Goal: Transaction & Acquisition: Purchase product/service

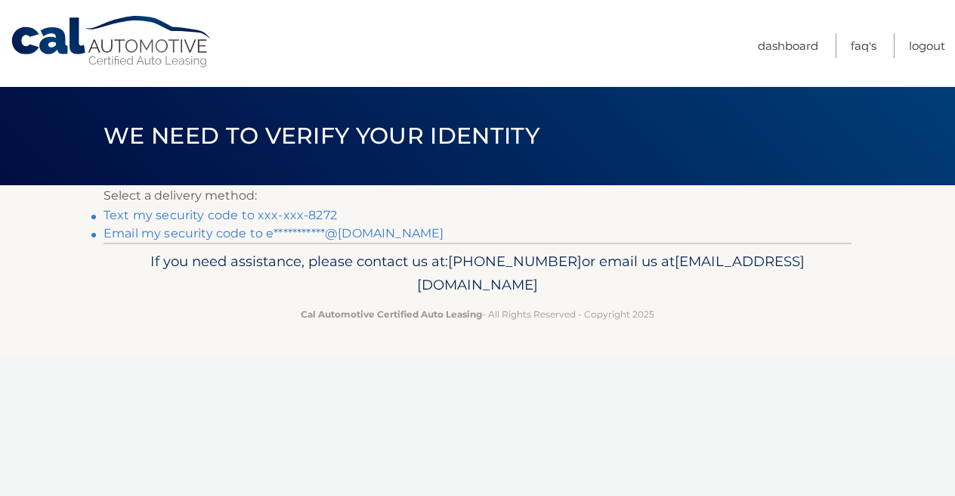
click at [314, 212] on link "Text my security code to xxx-xxx-8272" at bounding box center [221, 215] width 234 height 14
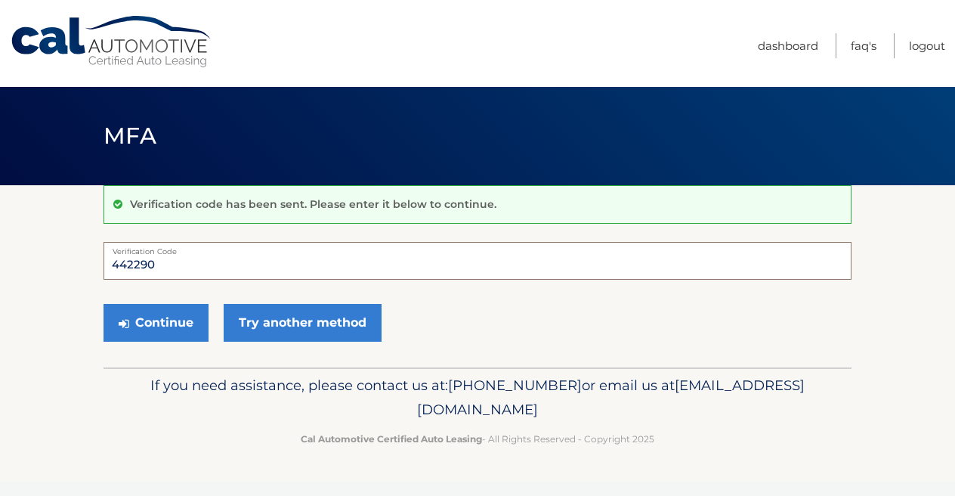
type input "442290"
click at [104, 304] on button "Continue" at bounding box center [156, 323] width 105 height 38
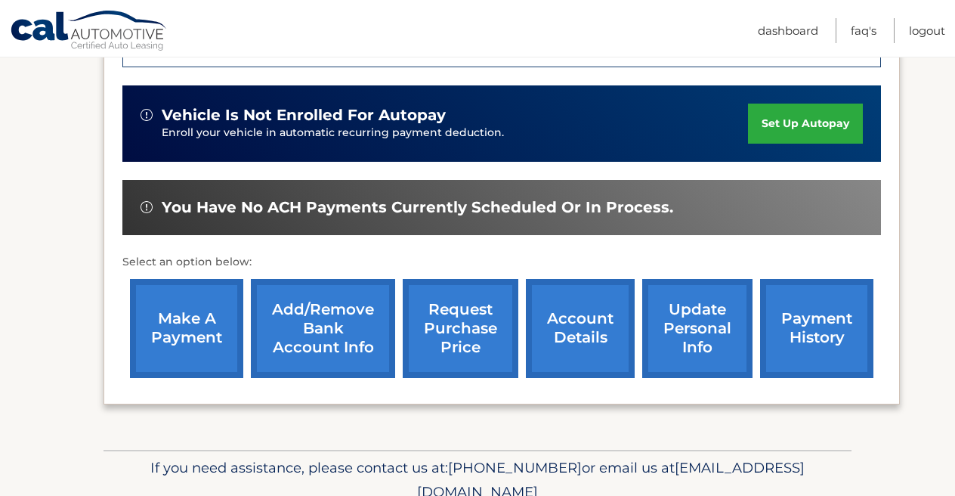
scroll to position [469, 0]
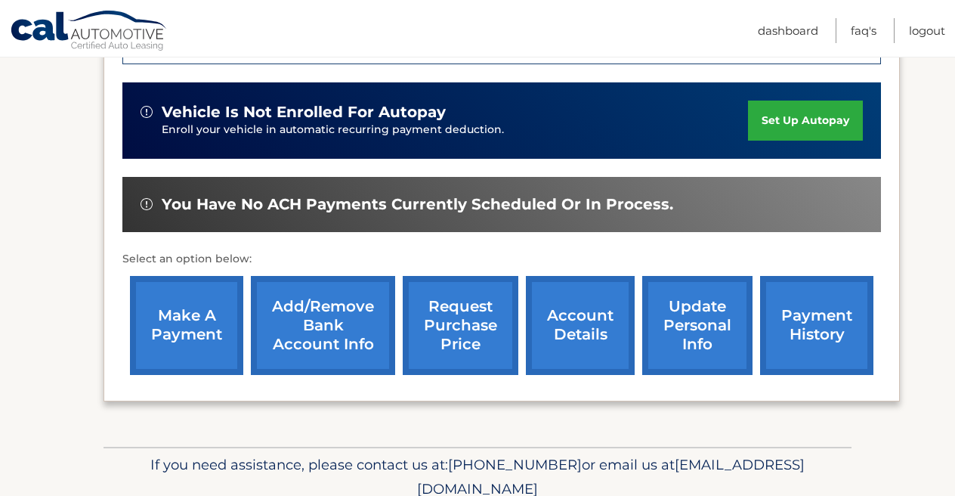
click at [800, 318] on link "payment history" at bounding box center [816, 325] width 113 height 99
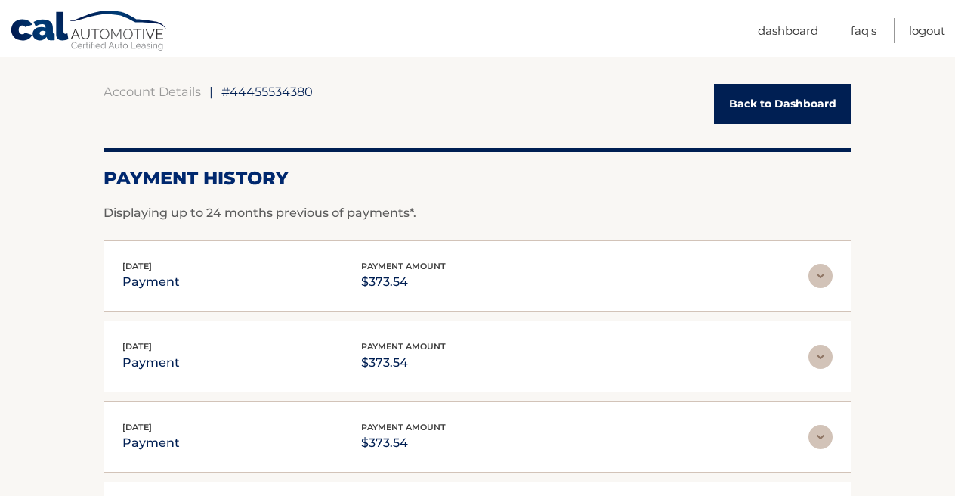
scroll to position [98, 0]
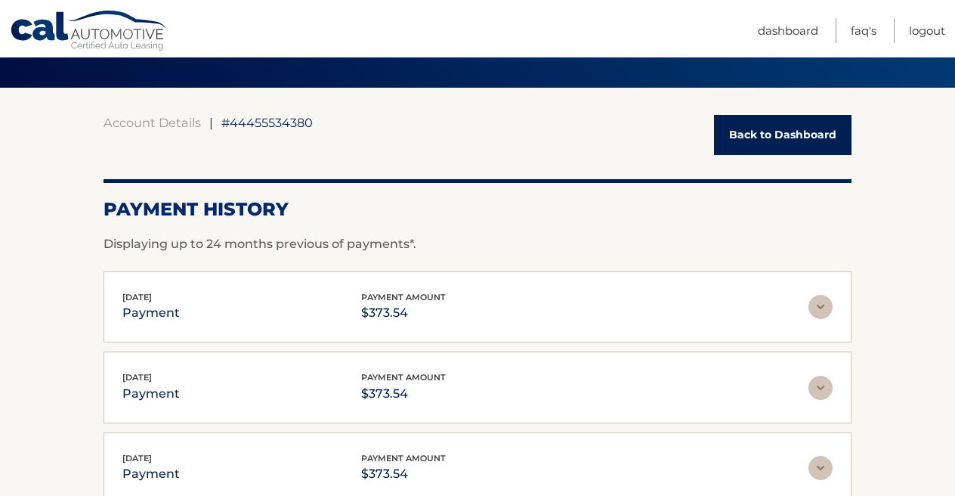
click at [805, 128] on link "Back to Dashboard" at bounding box center [783, 135] width 138 height 40
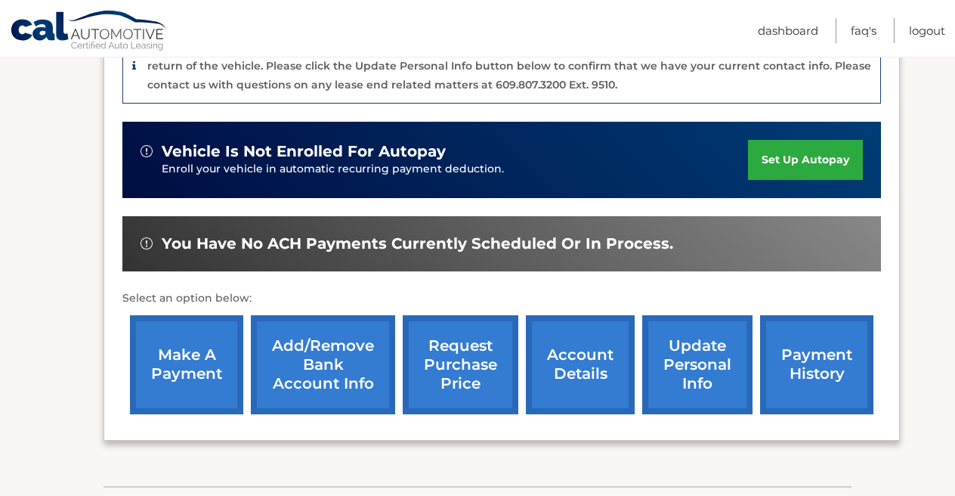
scroll to position [431, 0]
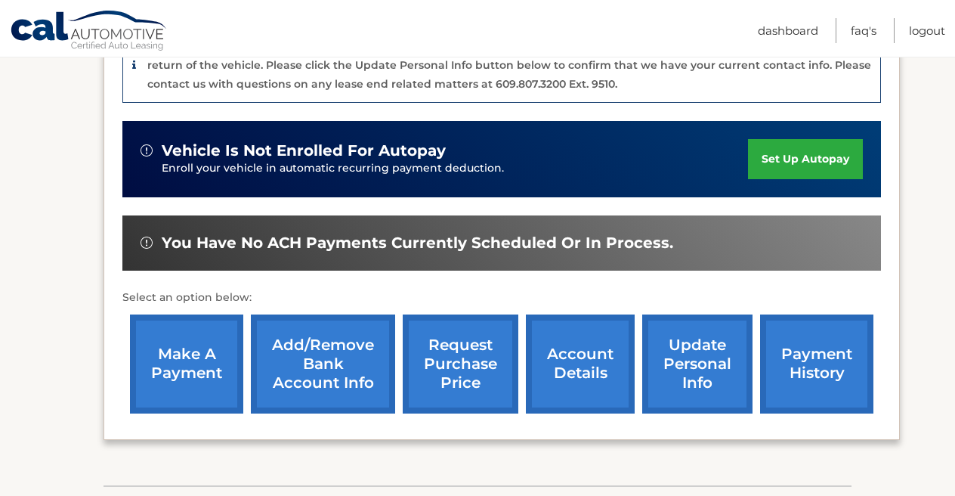
click at [208, 346] on link "make a payment" at bounding box center [186, 363] width 113 height 99
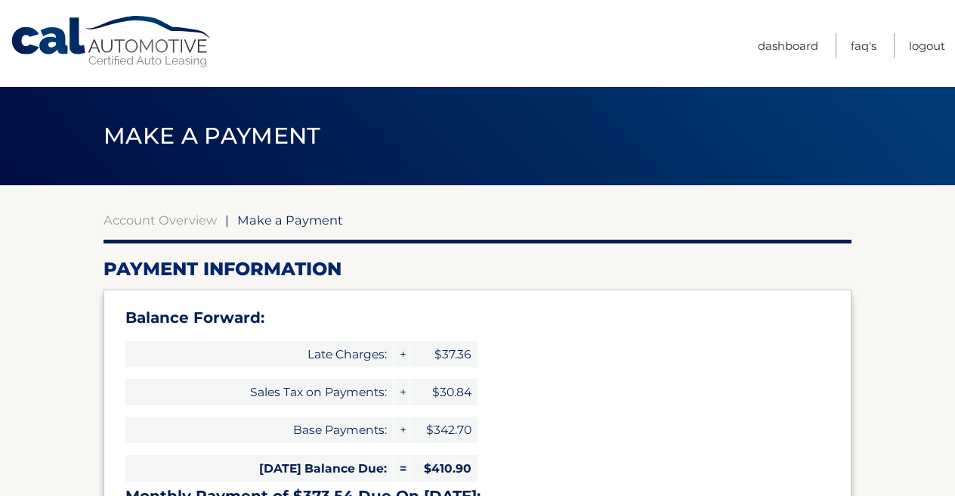
select select "NTE4N2RjNWEtZGVkMS00NWVkLWIxNjAtYzIzODEyMjg2ZTFh"
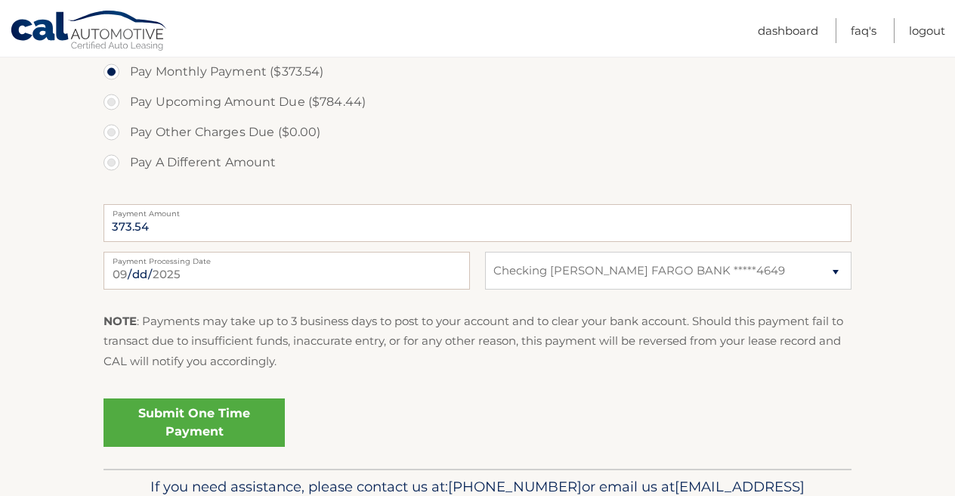
scroll to position [640, 0]
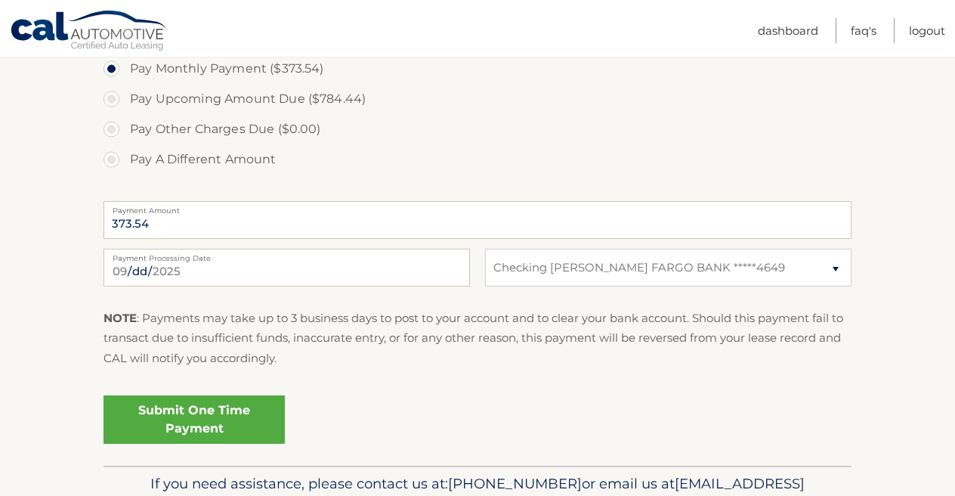
click at [243, 423] on link "Submit One Time Payment" at bounding box center [194, 419] width 181 height 48
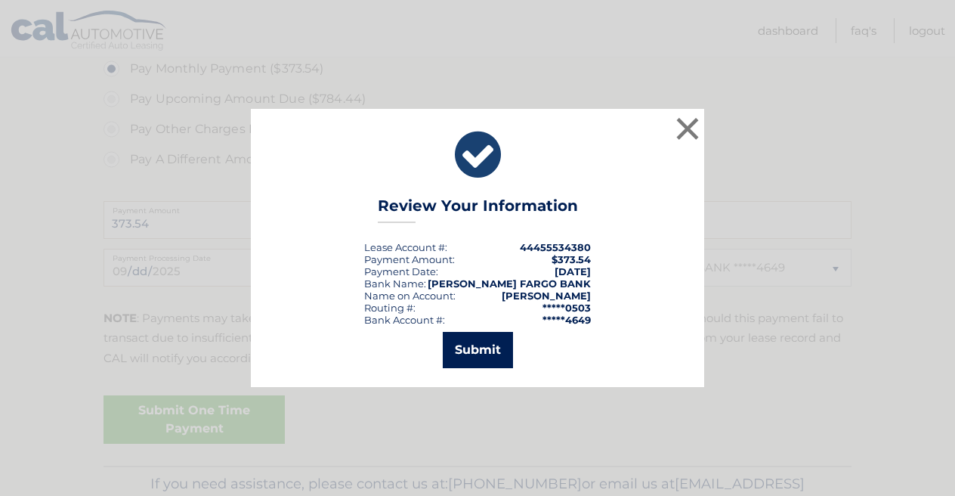
click at [497, 356] on button "Submit" at bounding box center [478, 350] width 70 height 36
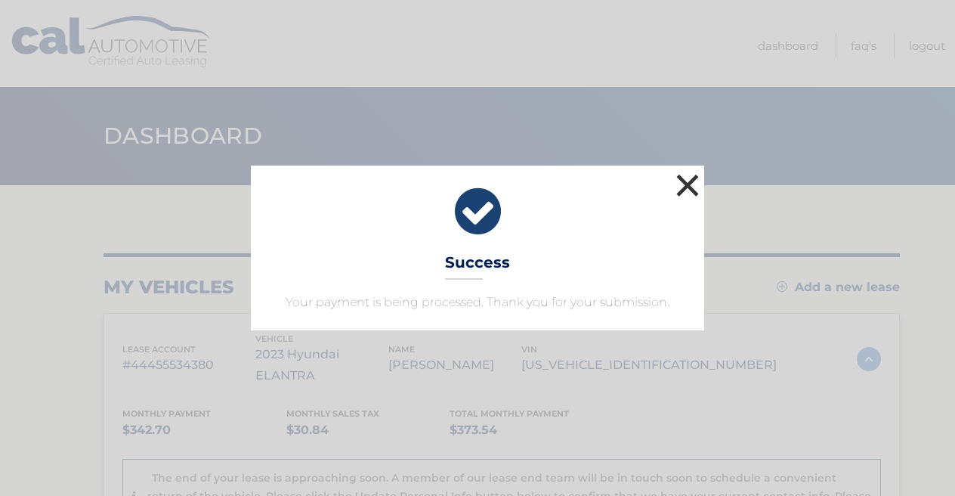
click at [692, 181] on button "×" at bounding box center [688, 185] width 30 height 30
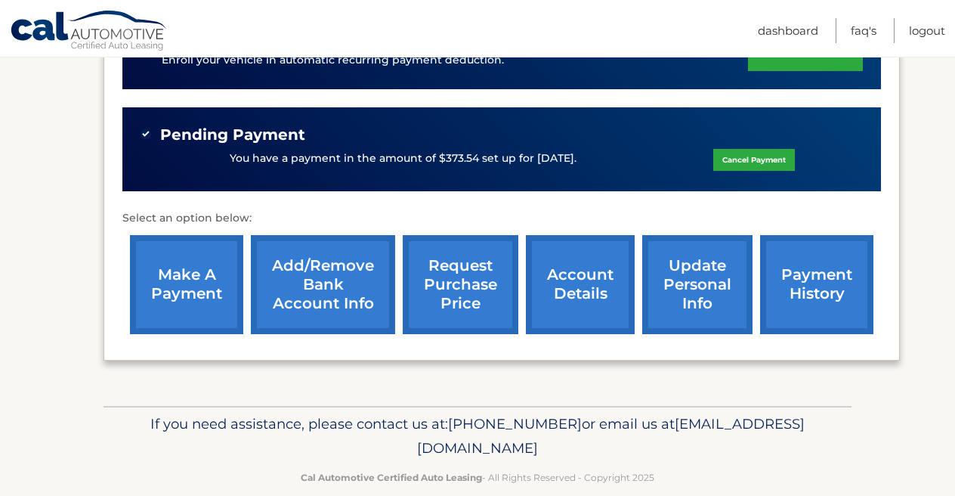
scroll to position [543, 0]
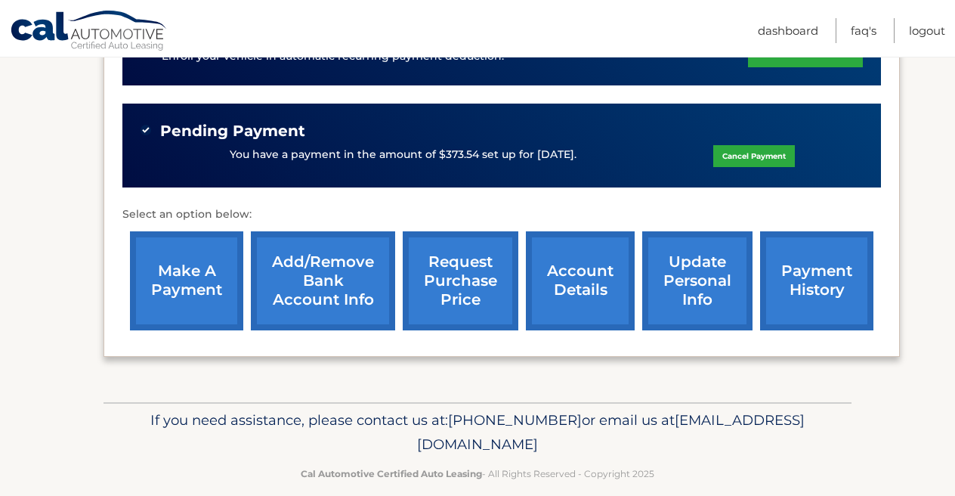
click at [585, 243] on link "account details" at bounding box center [580, 280] width 109 height 99
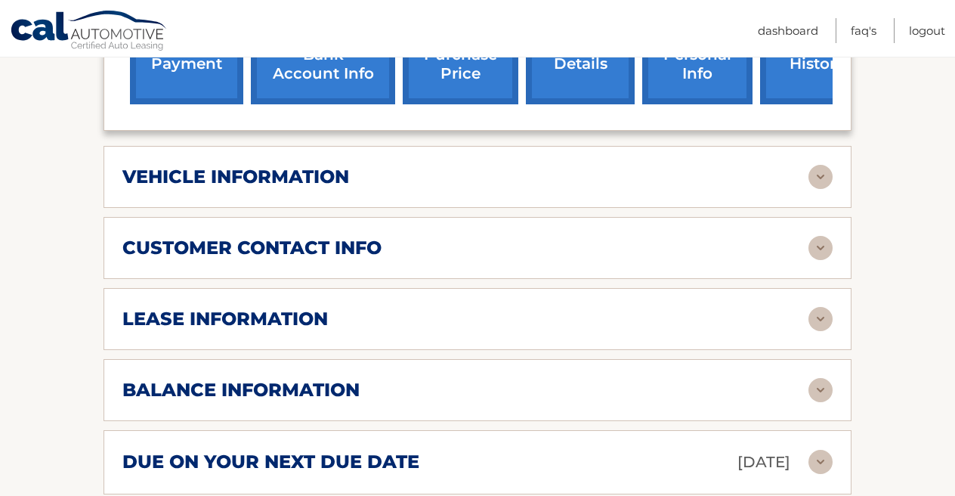
scroll to position [726, 0]
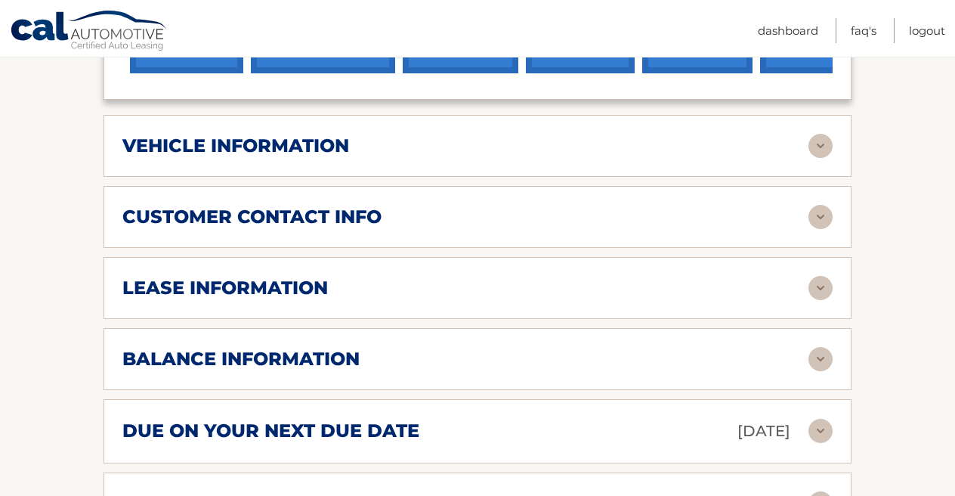
click at [358, 328] on div "balance information Payments Received 36 Payments Remaining 3 Next Payment will…" at bounding box center [478, 359] width 748 height 62
click at [358, 348] on h2 "balance information" at bounding box center [240, 359] width 237 height 23
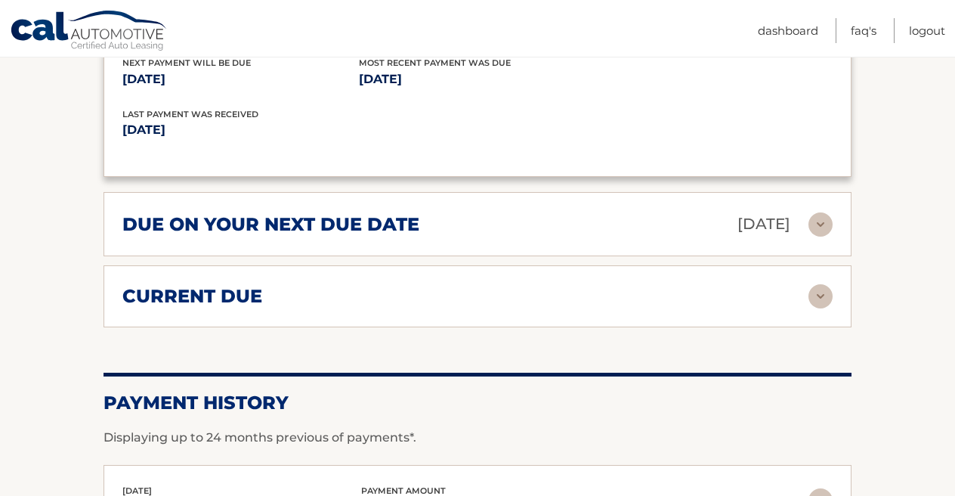
scroll to position [1138, 0]
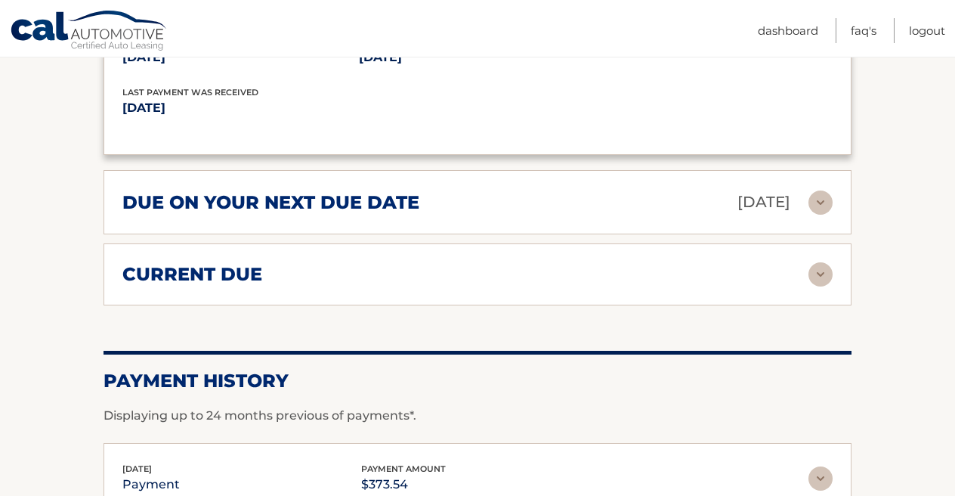
click at [818, 263] on img at bounding box center [821, 274] width 24 height 24
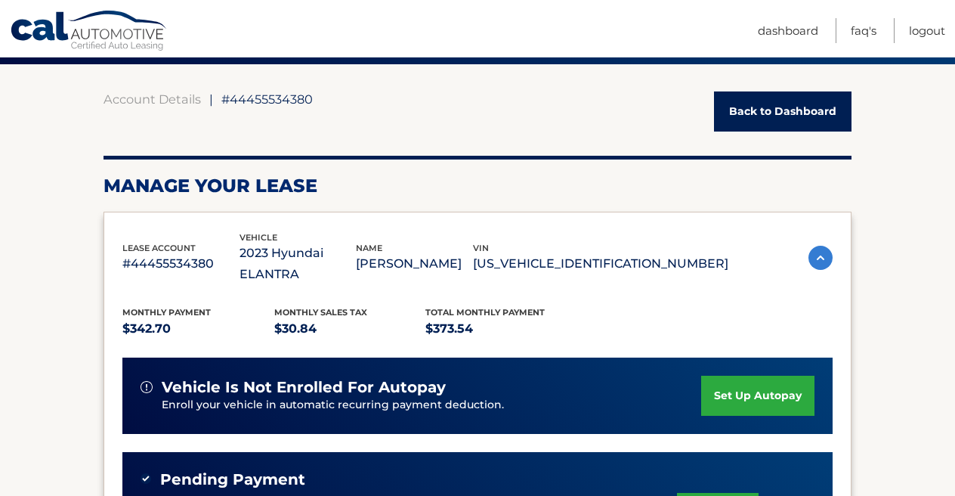
scroll to position [85, 0]
